Goal: Task Accomplishment & Management: Manage account settings

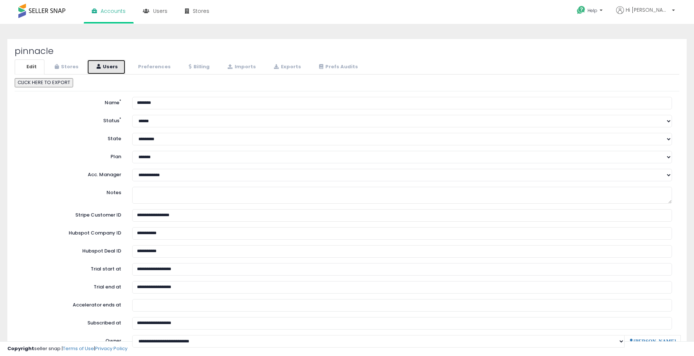
click at [112, 68] on link "Users" at bounding box center [106, 66] width 39 height 15
click at [109, 72] on link "Users" at bounding box center [106, 66] width 39 height 15
select select "**"
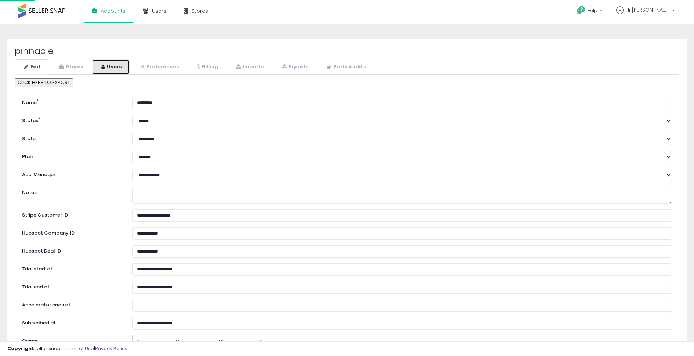
click at [109, 72] on link "Users" at bounding box center [111, 66] width 38 height 15
select select "**"
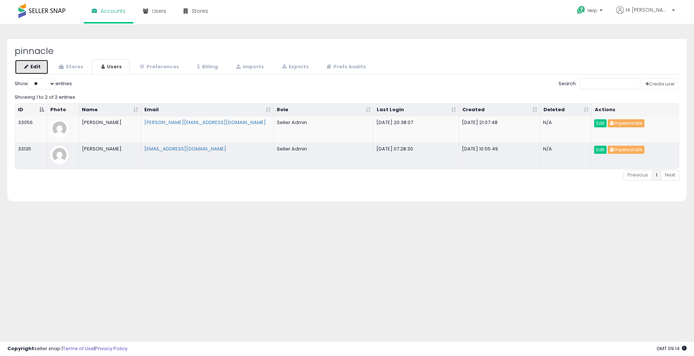
click at [36, 69] on link "Edit" at bounding box center [32, 66] width 34 height 15
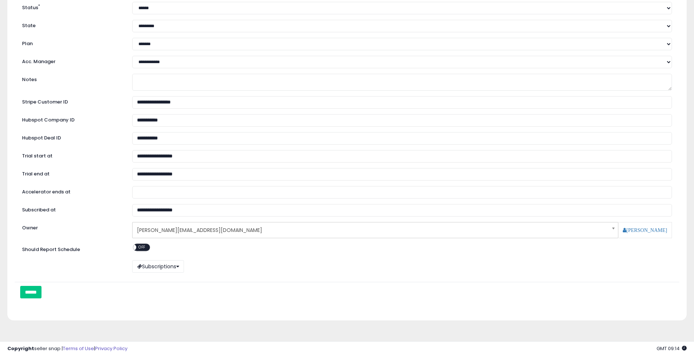
scroll to position [121, 0]
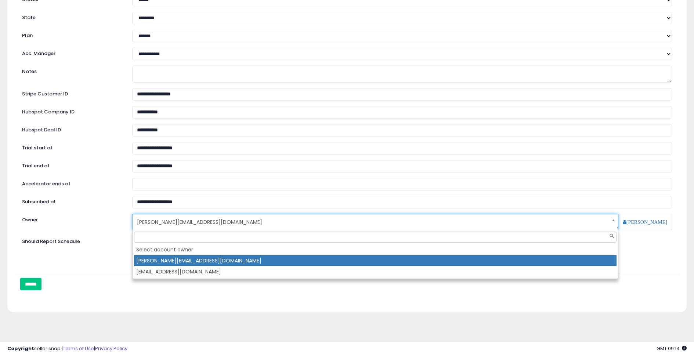
drag, startPoint x: 245, startPoint y: 223, endPoint x: 124, endPoint y: 222, distance: 121.5
click at [124, 222] on div "**********" at bounding box center [347, 222] width 661 height 16
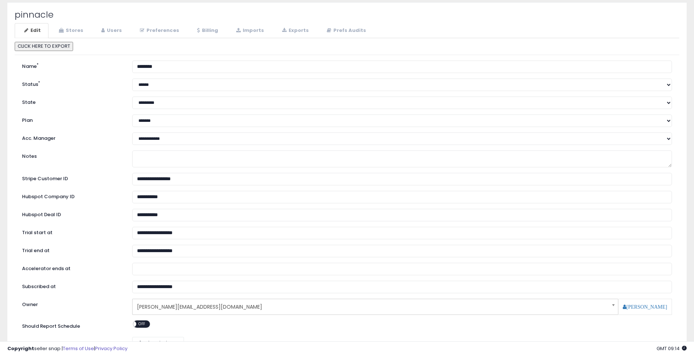
scroll to position [0, 0]
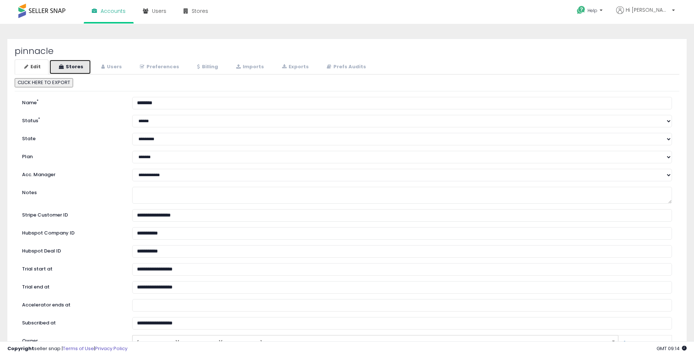
click at [78, 65] on link "Stores" at bounding box center [70, 66] width 42 height 15
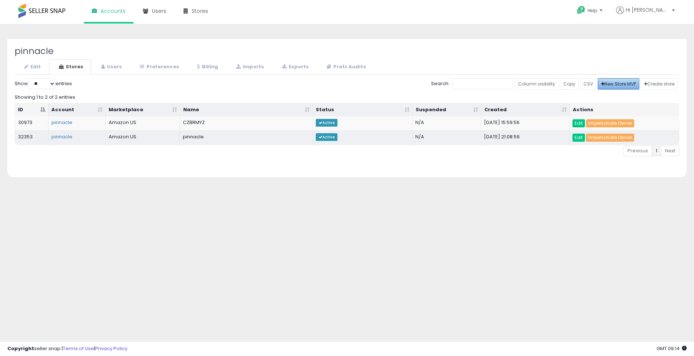
click at [616, 83] on span "New Store MVP" at bounding box center [618, 84] width 35 height 6
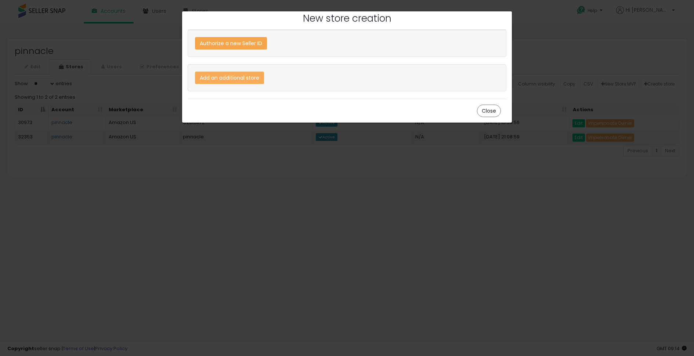
click at [250, 43] on div "Authorize a new Seller ID" at bounding box center [231, 43] width 72 height 12
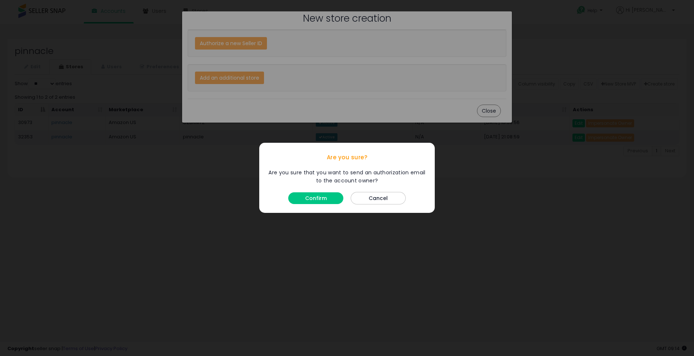
click at [326, 197] on button "Confirm" at bounding box center [315, 199] width 55 height 12
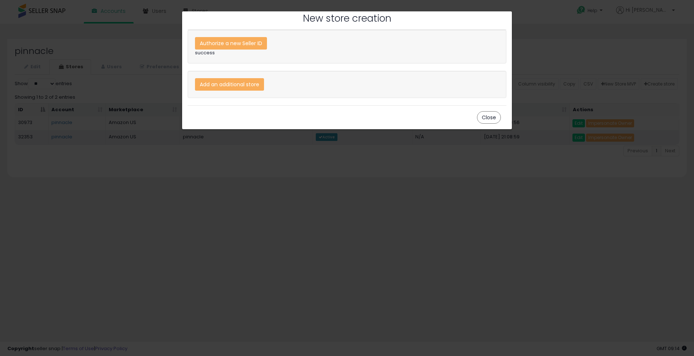
click at [492, 119] on button "Close" at bounding box center [489, 117] width 24 height 12
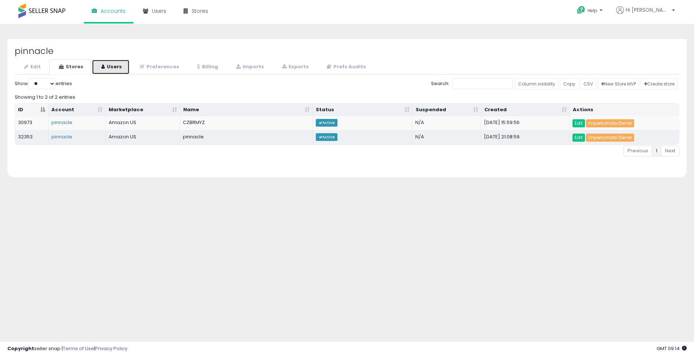
click at [115, 70] on link "Users" at bounding box center [111, 66] width 38 height 15
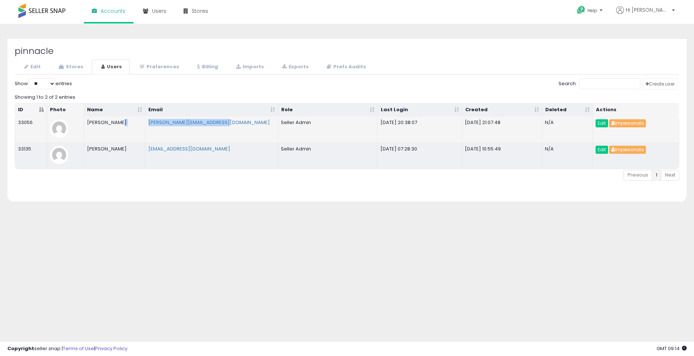
drag, startPoint x: 247, startPoint y: 120, endPoint x: 136, endPoint y: 119, distance: 110.5
click at [136, 119] on tr "33056 Herman Feder [EMAIL_ADDRESS][DOMAIN_NAME] Seller Admin [DATE] 20:38:07 [D…" at bounding box center [347, 129] width 664 height 26
copy tr "[PERSON_NAME][EMAIL_ADDRESS][DOMAIN_NAME]"
